Goal: Find specific page/section: Find specific page/section

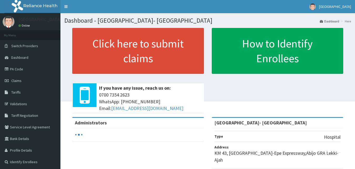
click at [14, 67] on link "PA Code" at bounding box center [30, 69] width 60 height 12
